Goal: Information Seeking & Learning: Learn about a topic

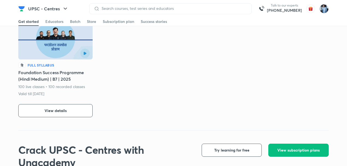
scroll to position [291, 0]
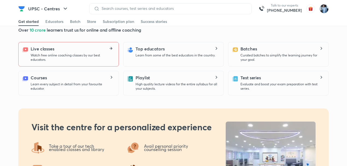
click at [111, 47] on icon at bounding box center [111, 48] width 7 height 3
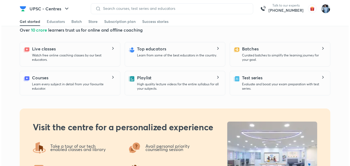
scroll to position [0, 0]
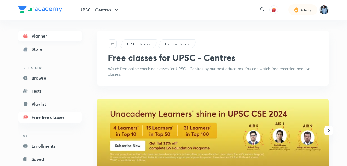
click at [49, 34] on link "Planner" at bounding box center [49, 36] width 63 height 11
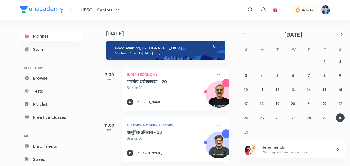
scroll to position [7, 0]
click at [248, 131] on button "31" at bounding box center [245, 132] width 9 height 9
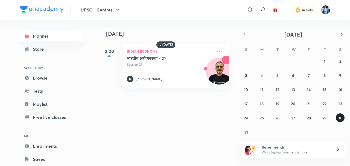
click at [339, 117] on abbr "30" at bounding box center [339, 118] width 5 height 5
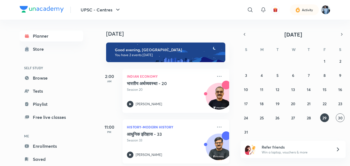
click at [206, 150] on img at bounding box center [219, 150] width 26 height 26
